Goal: Find specific page/section: Find specific page/section

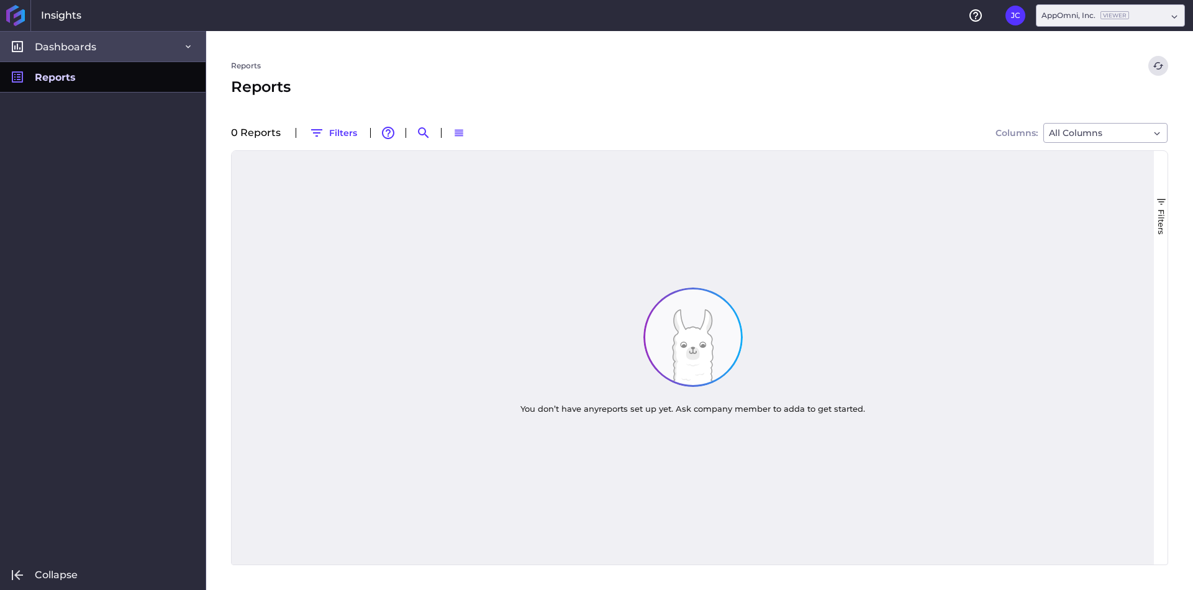
click at [106, 51] on link "Dashboards" at bounding box center [103, 46] width 206 height 30
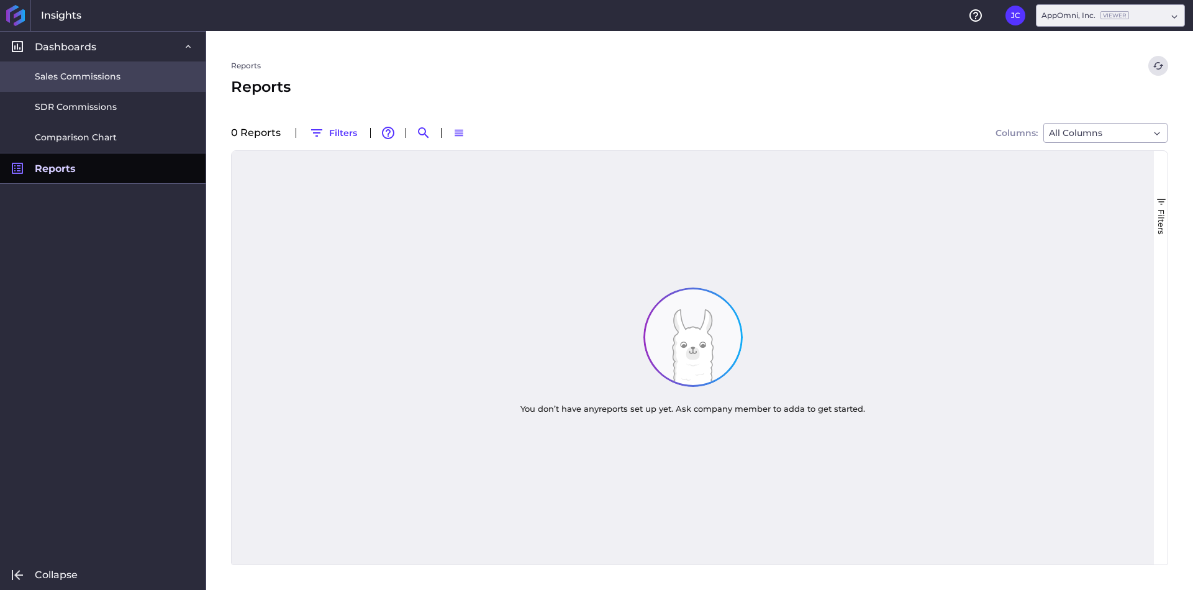
click at [89, 75] on span "Sales Commissions" at bounding box center [78, 76] width 86 height 13
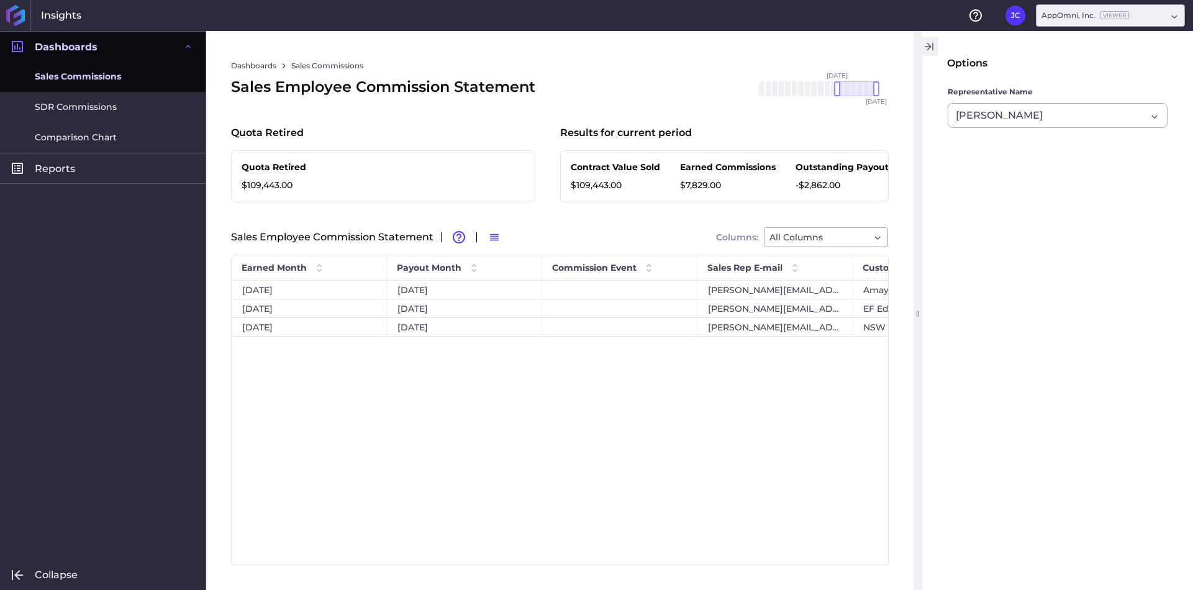
click at [935, 43] on button "button" at bounding box center [929, 46] width 19 height 19
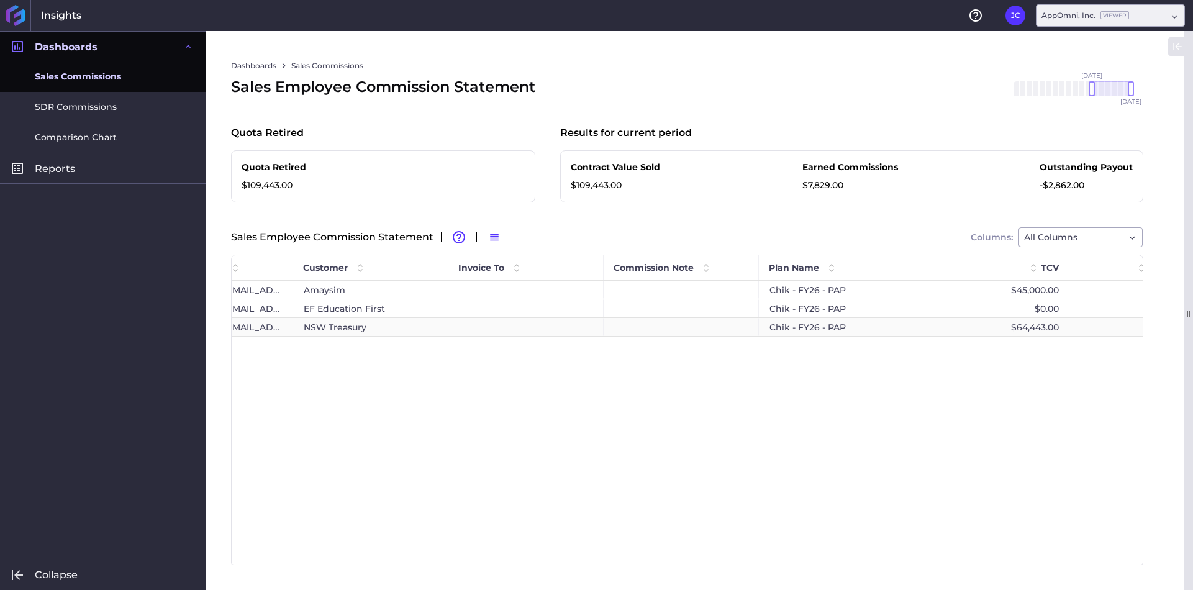
scroll to position [0, 648]
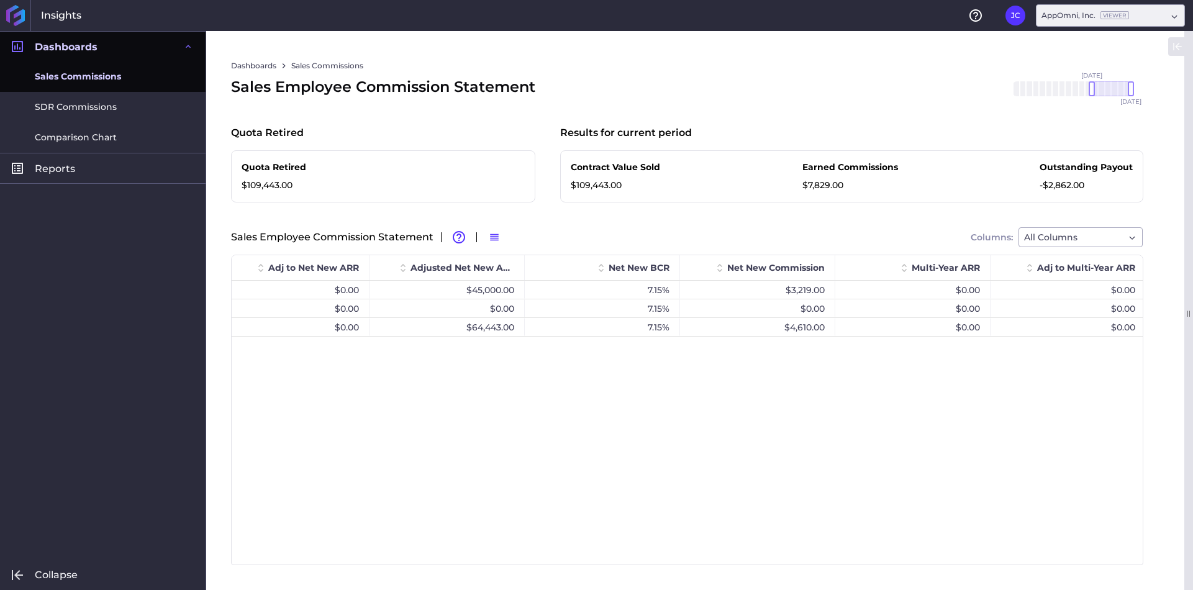
click at [765, 394] on div "$45,000.00 $0.00 $45,000.00 7.15% $3,219.00 $0.00 $0.00 $0.00 $0.00 $0.00 $0.00…" at bounding box center [687, 418] width 911 height 274
